Goal: Information Seeking & Learning: Learn about a topic

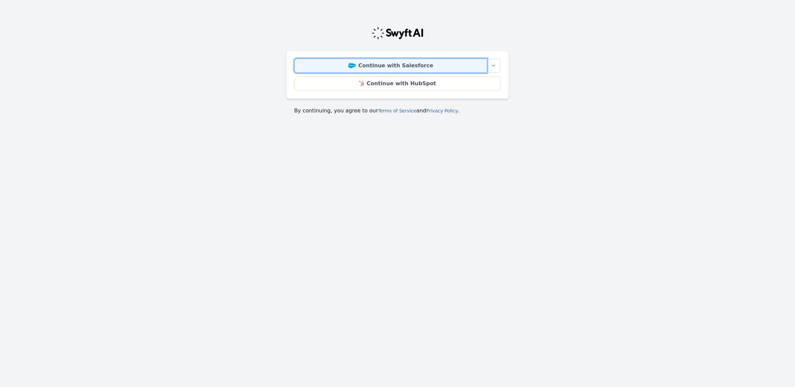
click at [366, 67] on link "Continue with Salesforce" at bounding box center [391, 66] width 192 height 14
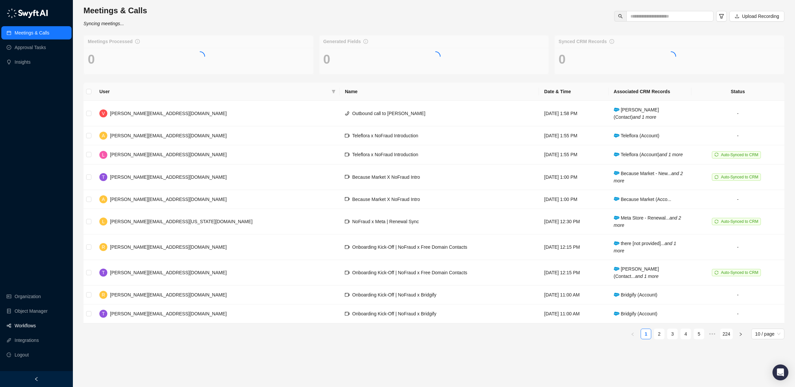
click at [25, 322] on link "Workflows" at bounding box center [25, 325] width 21 height 13
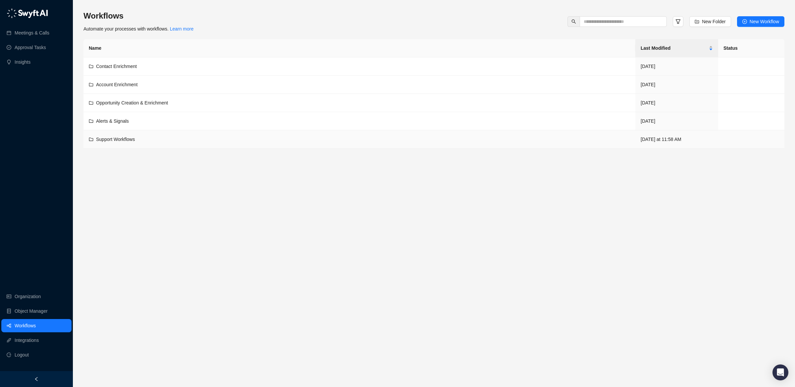
click at [130, 140] on span "Support Workflows" at bounding box center [115, 138] width 39 height 5
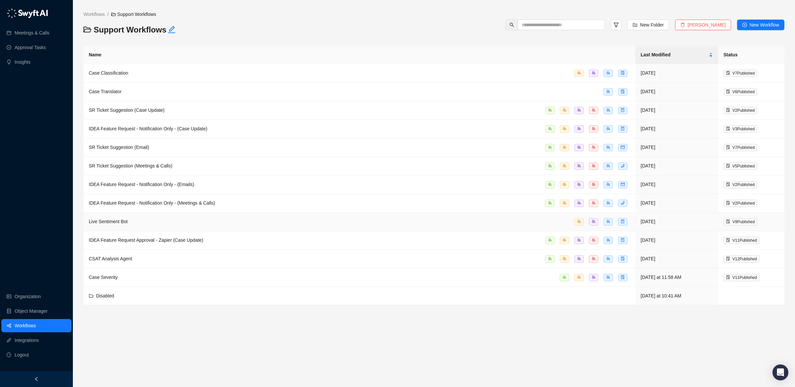
click at [166, 225] on div "Live Sentiment Bot" at bounding box center [359, 222] width 541 height 8
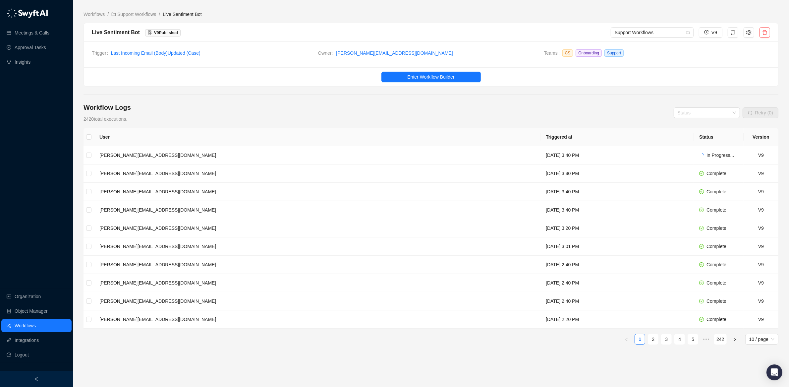
click at [354, 145] on th "User" at bounding box center [317, 137] width 446 height 18
click at [361, 169] on td "e.hanson@nofraud.com" at bounding box center [317, 173] width 446 height 18
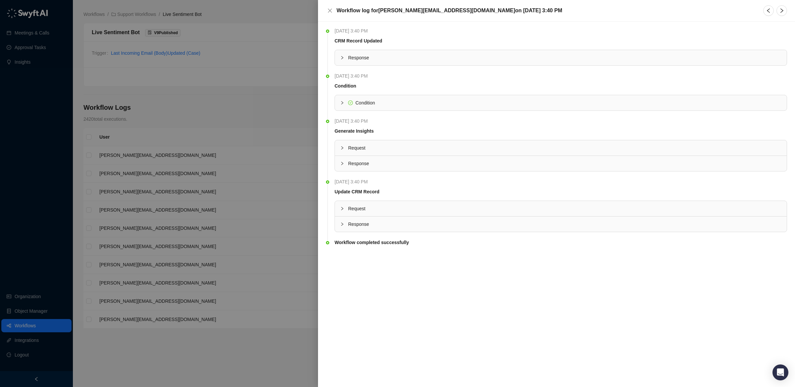
click at [361, 225] on span "Response" at bounding box center [564, 223] width 433 height 7
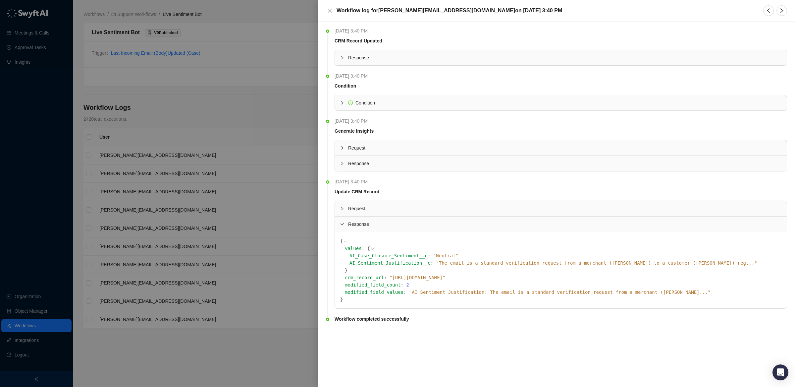
click at [0, 0] on icon at bounding box center [0, 0] width 0 height 0
click at [308, 76] on div at bounding box center [397, 193] width 795 height 387
